Goal: Task Accomplishment & Management: Use online tool/utility

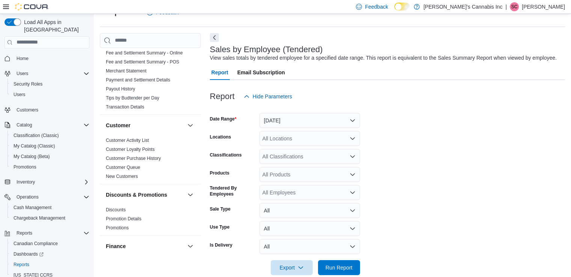
scroll to position [119, 0]
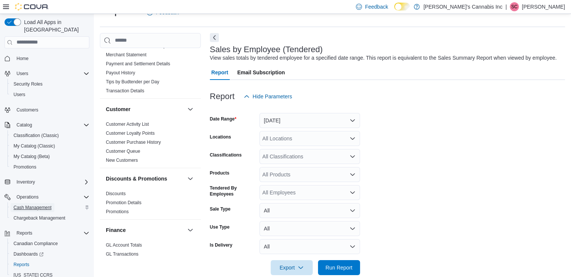
click at [33, 204] on span "Cash Management" at bounding box center [33, 207] width 38 height 6
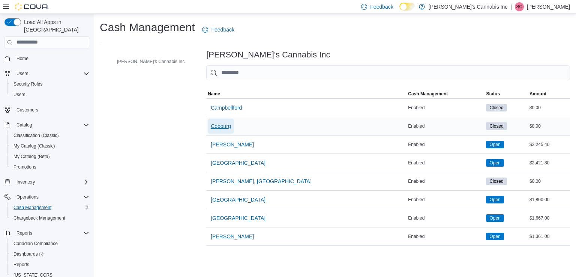
click at [211, 128] on span "Cobourg" at bounding box center [221, 126] width 20 height 8
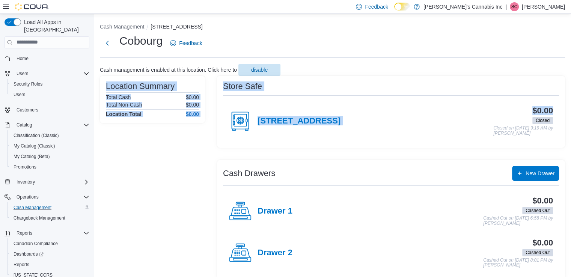
drag, startPoint x: 569, startPoint y: 65, endPoint x: 576, endPoint y: 108, distance: 43.7
click at [570, 108] on html "Feedback Dark Mode [PERSON_NAME]'s Cannabis Inc | SC [PERSON_NAME] Load All App…" at bounding box center [285, 138] width 571 height 277
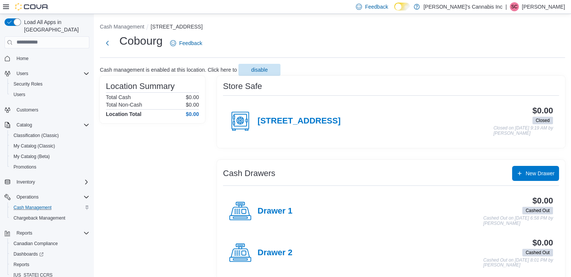
click at [405, 43] on div "Cobourg Feedback" at bounding box center [332, 43] width 465 height 20
click at [122, 27] on button "Cash Management" at bounding box center [122, 27] width 44 height 6
